Goal: Task Accomplishment & Management: Manage account settings

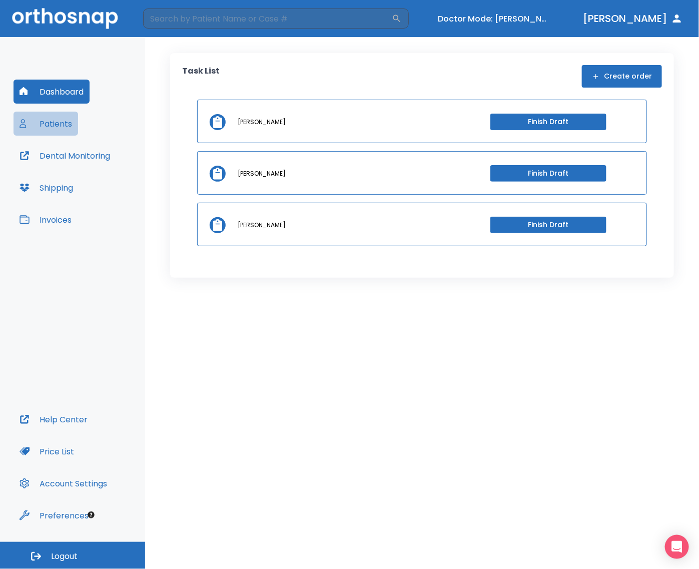
click at [52, 121] on button "Patients" at bounding box center [46, 124] width 65 height 24
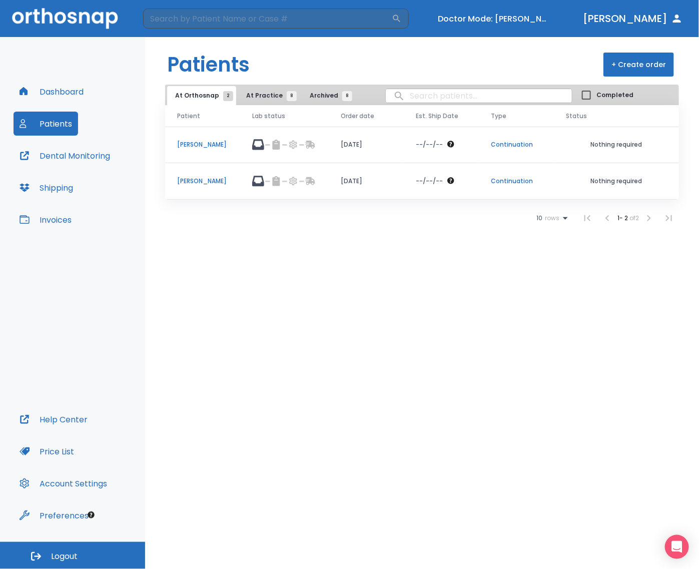
click at [210, 181] on p "[PERSON_NAME]" at bounding box center [202, 181] width 51 height 9
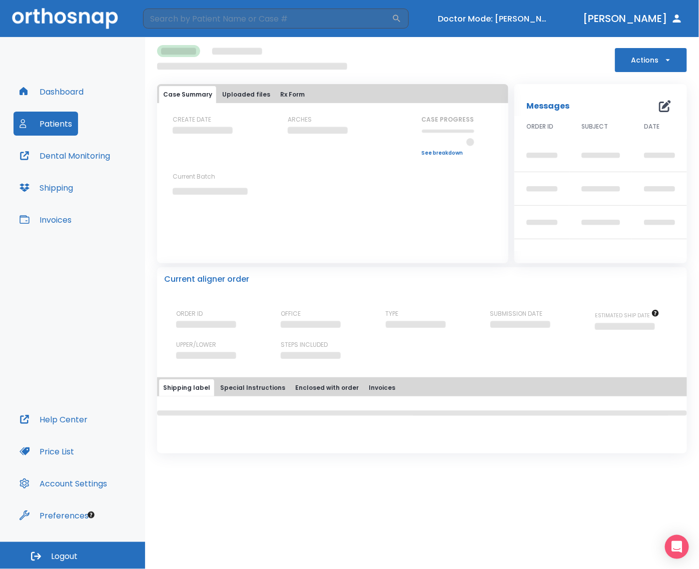
click at [677, 60] on button "Actions" at bounding box center [651, 60] width 72 height 24
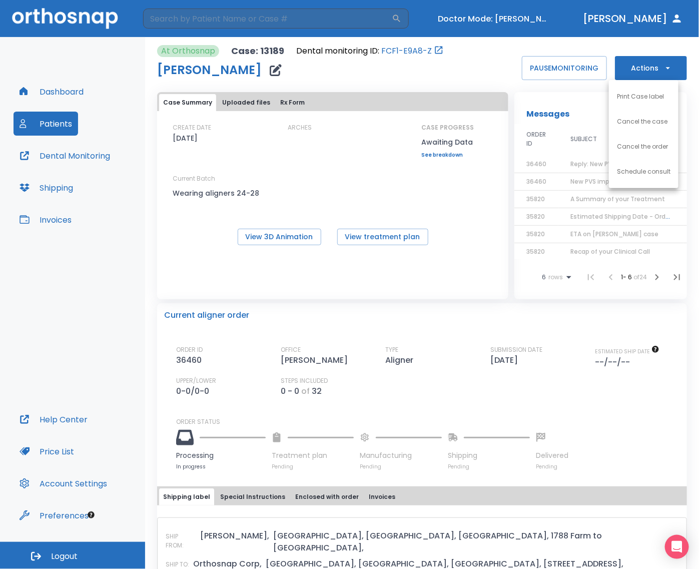
click at [504, 18] on div at bounding box center [349, 284] width 699 height 569
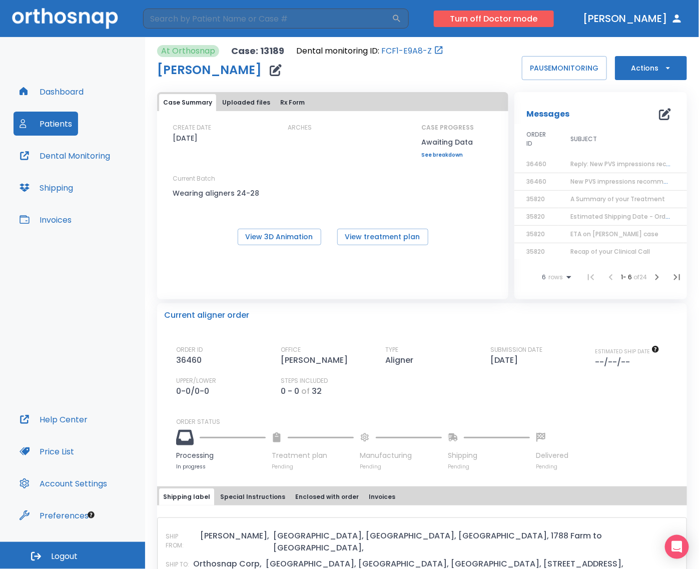
click at [506, 16] on button "Turn off Doctor mode" at bounding box center [494, 19] width 120 height 17
